Goal: Find specific page/section: Find specific page/section

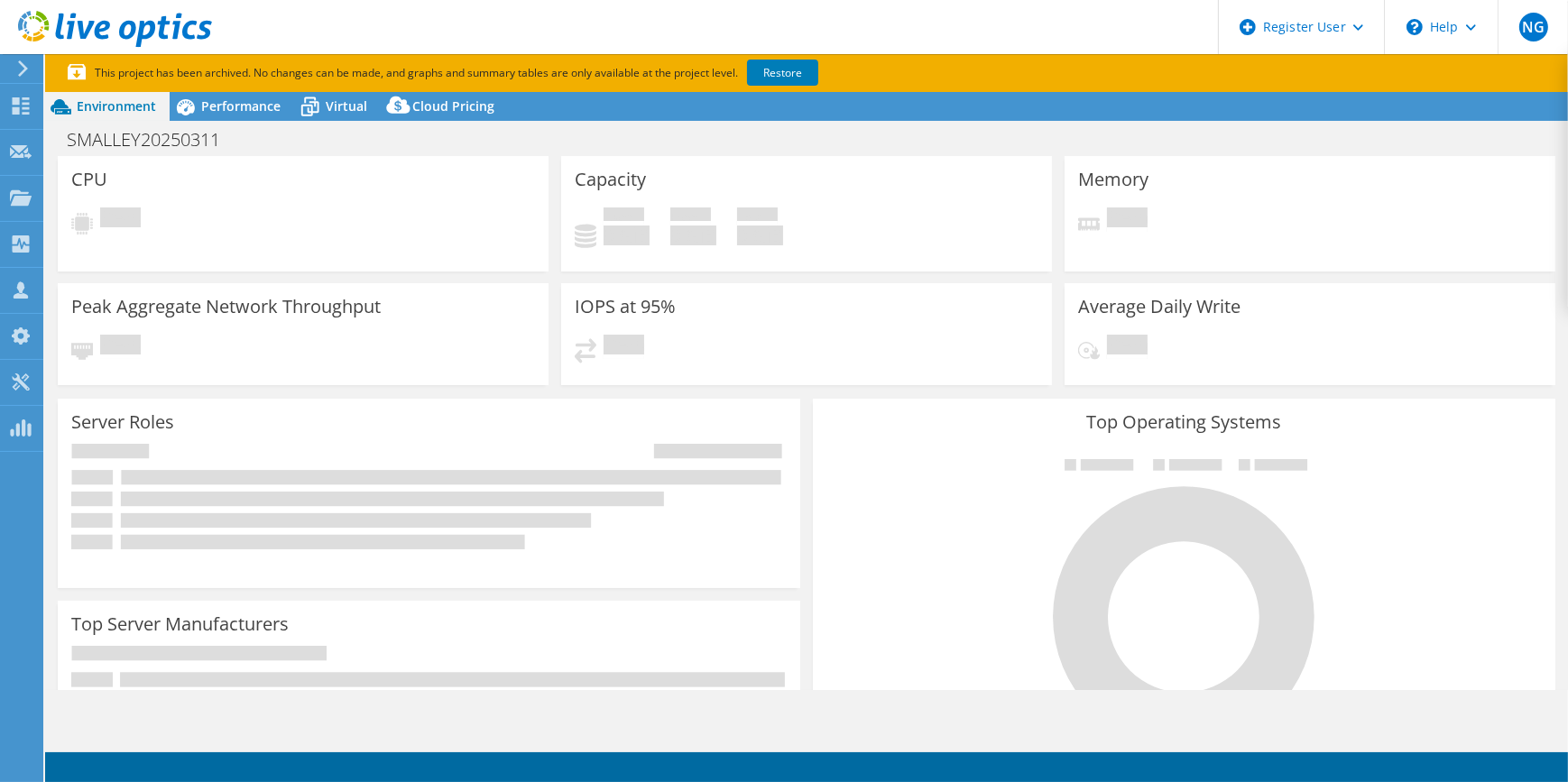
select select "USEast"
select select "USD"
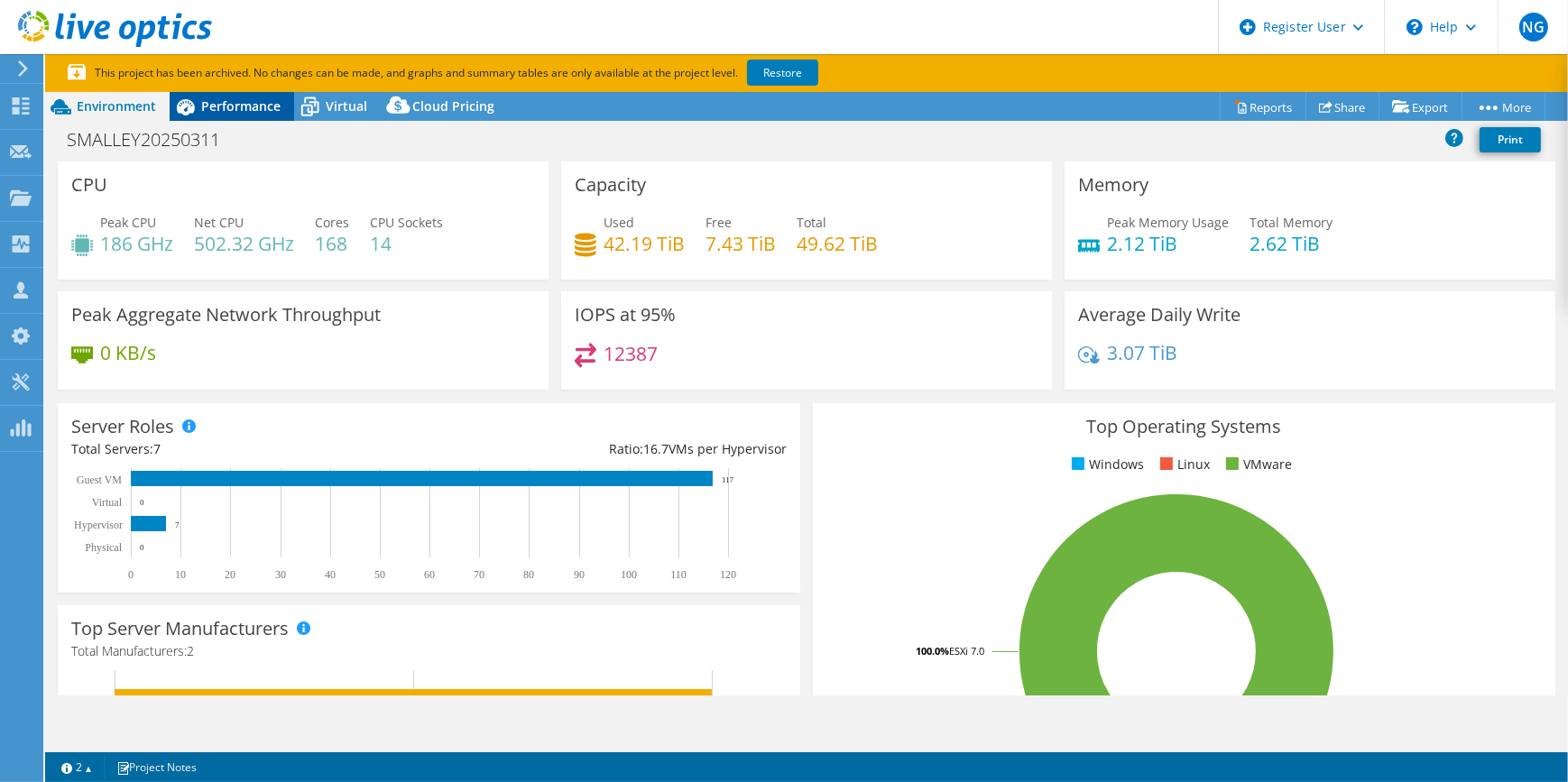
click at [213, 117] on div "Performance" at bounding box center [232, 106] width 125 height 29
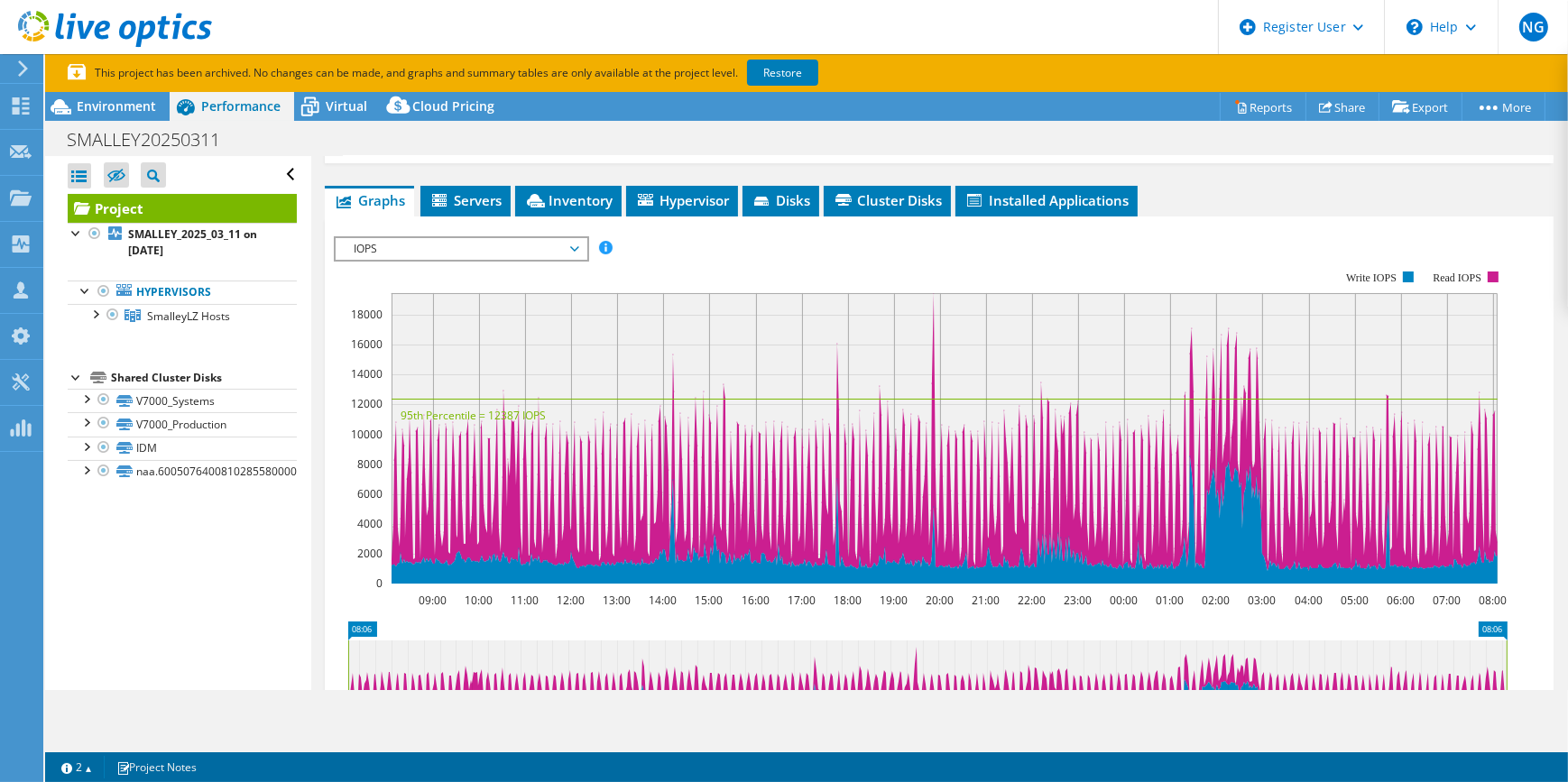
drag, startPoint x: 610, startPoint y: 164, endPoint x: 626, endPoint y: 173, distance: 18.4
click at [610, 191] on span "Inventory" at bounding box center [567, 199] width 89 height 18
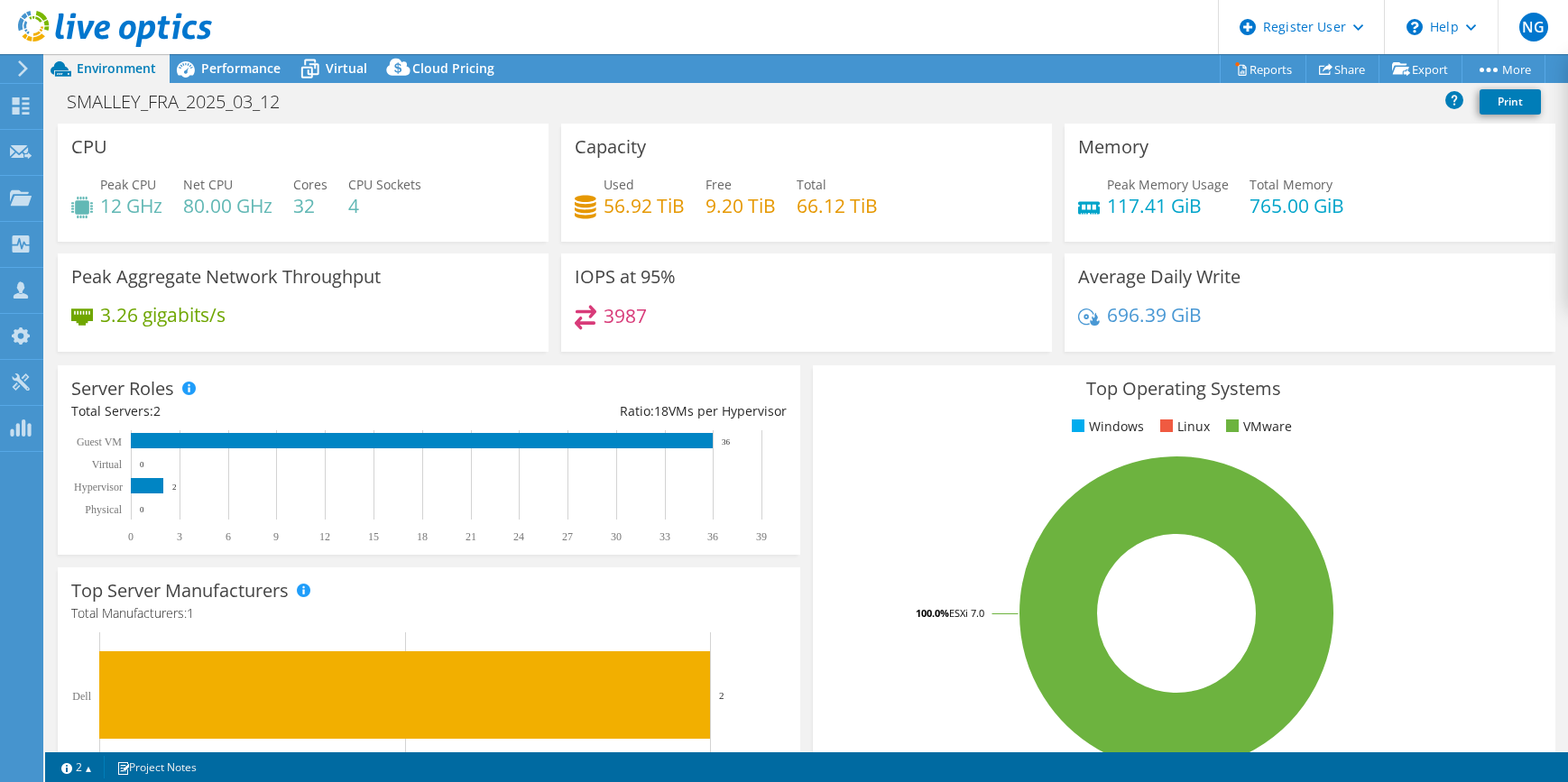
select select "USD"
click at [237, 73] on span "Performance" at bounding box center [240, 68] width 79 height 17
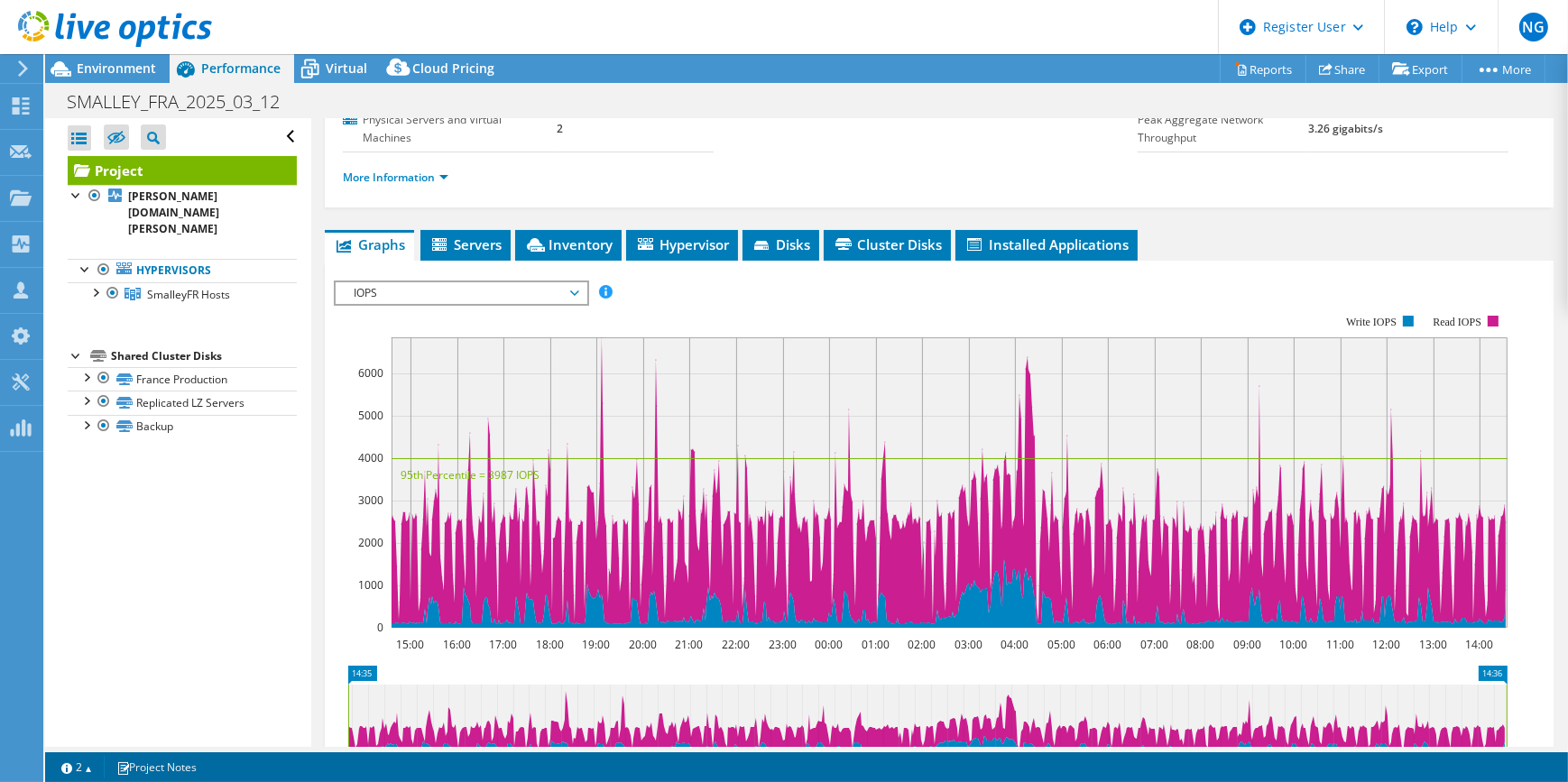
drag, startPoint x: 579, startPoint y: 207, endPoint x: 607, endPoint y: 214, distance: 28.9
click at [579, 236] on span "Inventory" at bounding box center [567, 244] width 89 height 18
